Goal: Task Accomplishment & Management: Manage account settings

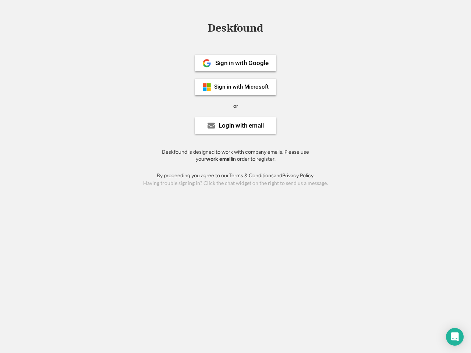
click at [236, 105] on div "or" at bounding box center [235, 106] width 5 height 7
click at [236, 29] on div "Deskfound" at bounding box center [235, 27] width 63 height 11
click at [201, 28] on div "Deskfound" at bounding box center [235, 29] width 471 height 14
click at [236, 29] on div "Deskfound" at bounding box center [235, 27] width 63 height 11
click at [236, 106] on div "or" at bounding box center [235, 106] width 5 height 7
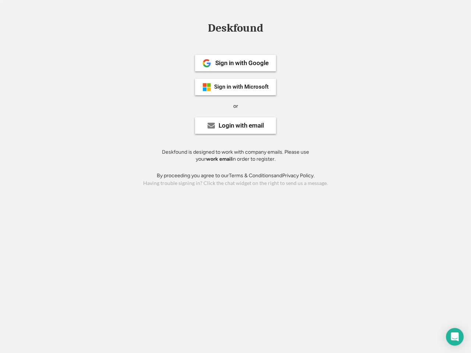
click at [236, 63] on div "Sign in with Google" at bounding box center [241, 63] width 53 height 6
click at [242, 63] on div "Sign in with Google" at bounding box center [241, 63] width 53 height 6
click at [207, 63] on img at bounding box center [207, 63] width 9 height 9
click at [236, 87] on div "Sign in with Microsoft" at bounding box center [241, 87] width 54 height 6
click at [242, 87] on div "Sign in with Microsoft" at bounding box center [241, 87] width 54 height 6
